Goal: Information Seeking & Learning: Check status

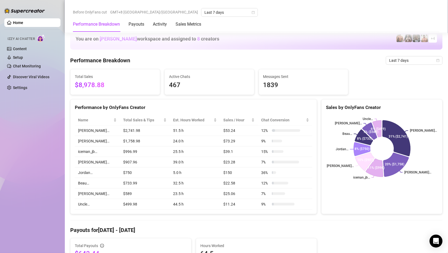
scroll to position [221, 0]
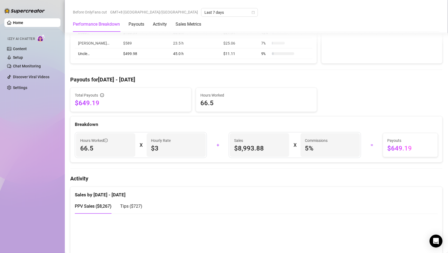
scroll to position [152, 0]
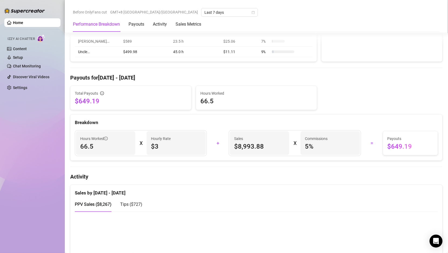
click at [130, 198] on div "Tips ( $727 )" at bounding box center [131, 204] width 22 height 15
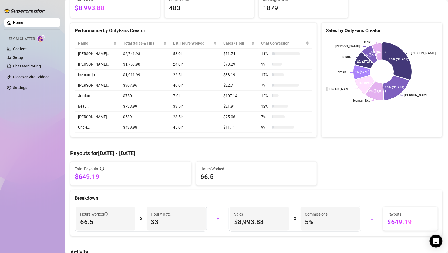
scroll to position [0, 0]
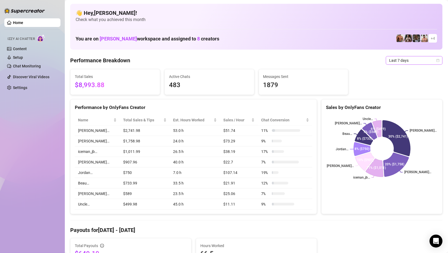
click at [393, 60] on span "Last 7 days" at bounding box center [414, 60] width 50 height 8
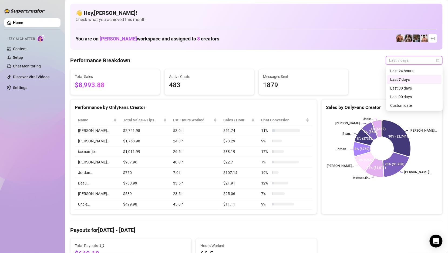
click at [394, 72] on div "Last 24 hours" at bounding box center [414, 71] width 48 height 6
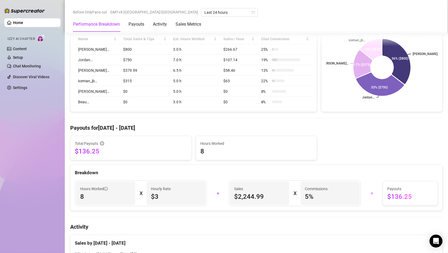
scroll to position [190, 0]
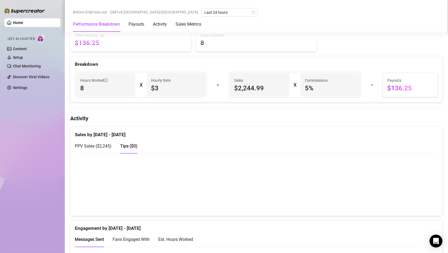
click at [102, 138] on div "PPV Sales ( $2,245 )" at bounding box center [93, 145] width 37 height 15
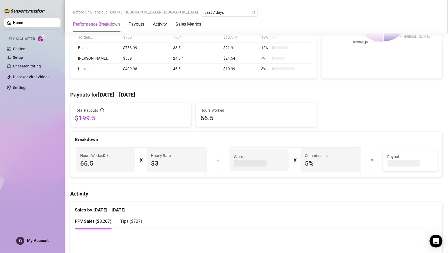
scroll to position [270, 0]
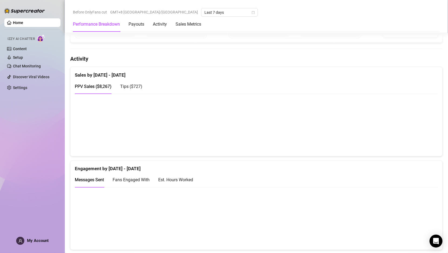
click at [137, 79] on div "Tips ( $727 )" at bounding box center [131, 86] width 22 height 15
